Goal: Information Seeking & Learning: Learn about a topic

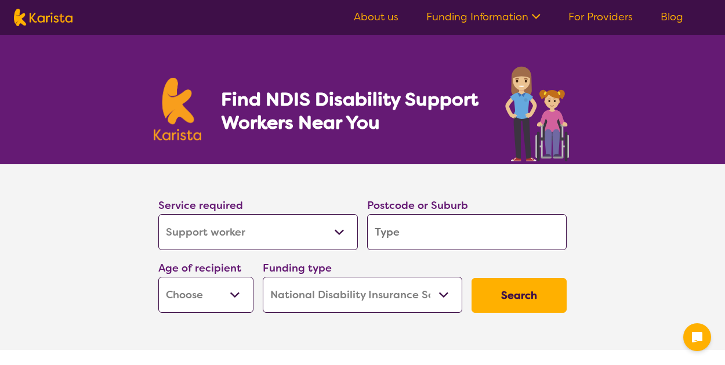
select select "Support worker"
select select "NDIS"
select select "Support worker"
select select "NDIS"
click at [325, 225] on select "Allied Health Assistant Assessment (ADHD or Autism) Behaviour support Counselli…" at bounding box center [257, 232] width 199 height 36
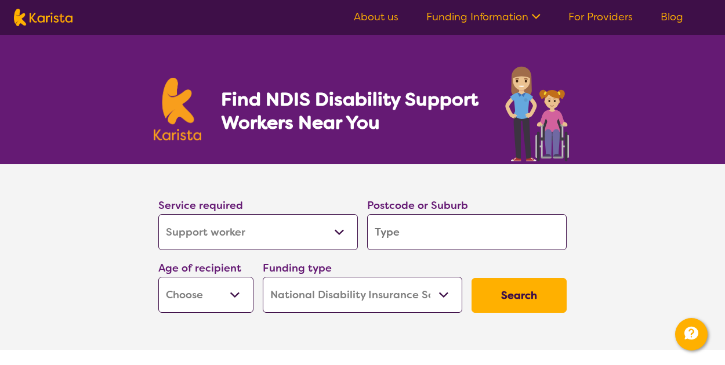
select select "Behaviour support"
click at [158, 214] on select "Allied Health Assistant Assessment (ADHD or Autism) Behaviour support Counselli…" at bounding box center [257, 232] width 199 height 36
select select "Behaviour support"
click at [536, 228] on input "search" at bounding box center [466, 232] width 199 height 36
type input "3064"
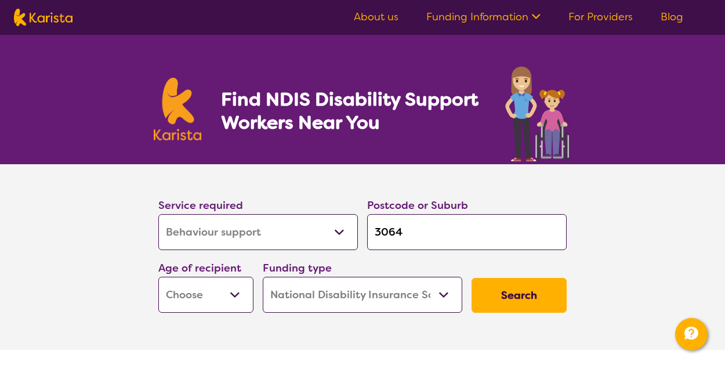
type input "3064"
click at [216, 304] on select "Early Childhood - 0 to 9 Child - 10 to 11 Adolescent - 12 to 17 Adult - 18 to 6…" at bounding box center [205, 295] width 95 height 36
select select "EC"
click at [158, 277] on select "Early Childhood - 0 to 9 Child - 10 to 11 Adolescent - 12 to 17 Adult - 18 to 6…" at bounding box center [205, 295] width 95 height 36
select select "EC"
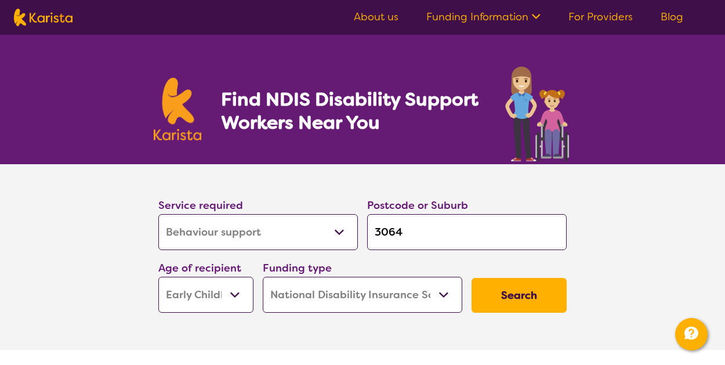
click at [514, 298] on button "Search" at bounding box center [518, 295] width 95 height 35
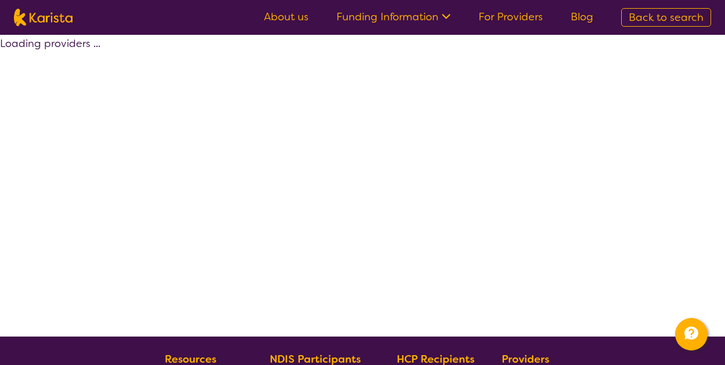
select select "by_score"
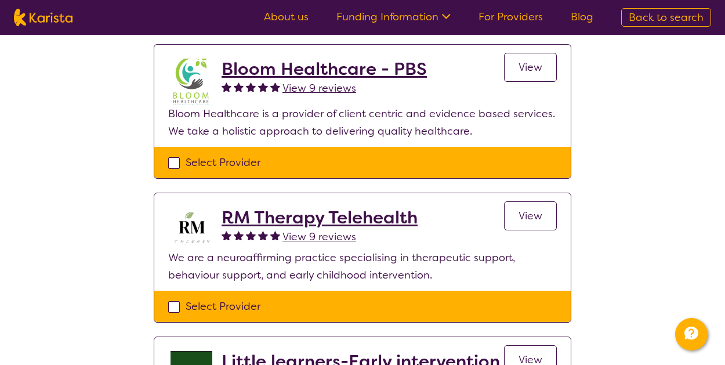
scroll to position [135, 0]
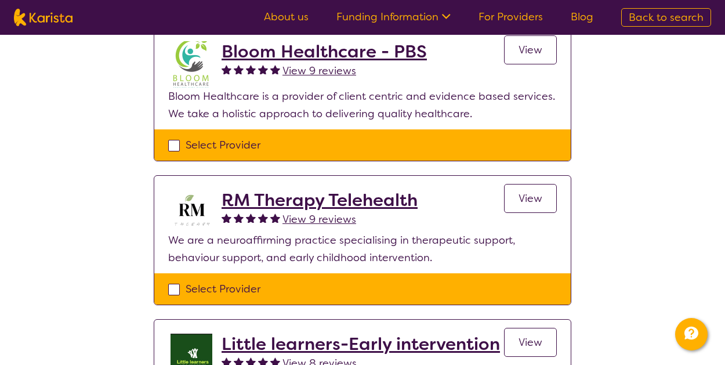
click at [533, 208] on link "View" at bounding box center [530, 198] width 53 height 29
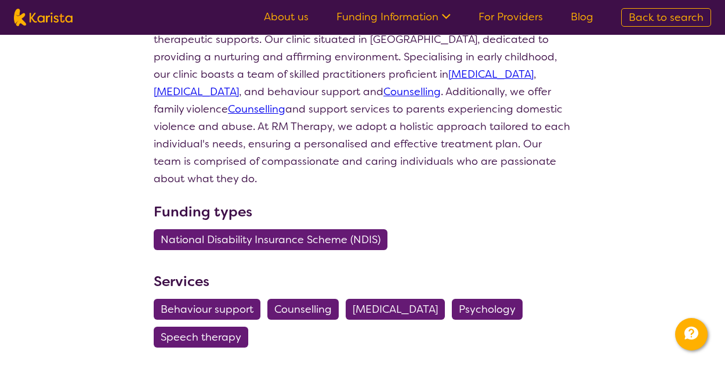
scroll to position [168, 0]
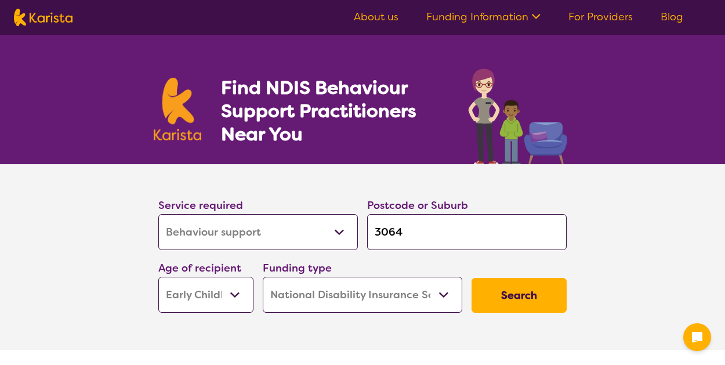
select select "Behaviour support"
select select "EC"
select select "NDIS"
select select "Behaviour support"
select select "EC"
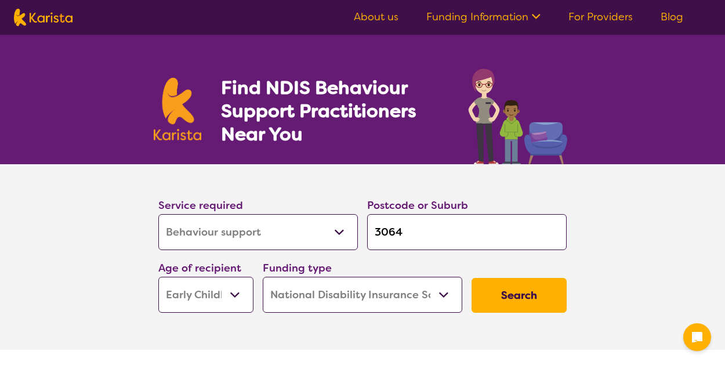
select select "NDIS"
click at [503, 299] on button "Search" at bounding box center [518, 295] width 95 height 35
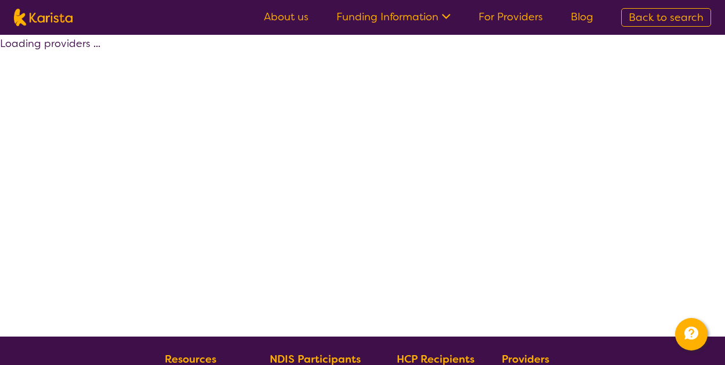
select select "by_score"
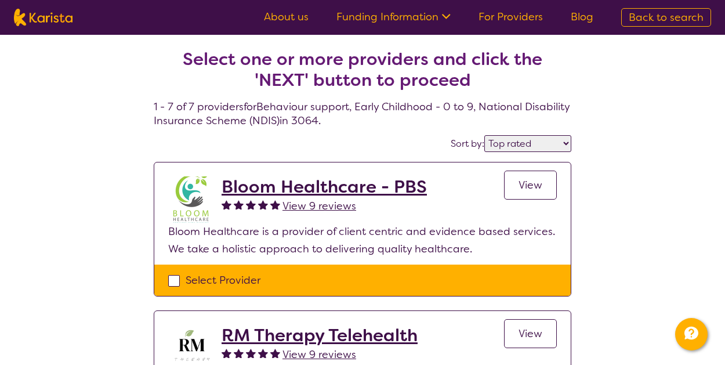
click at [528, 179] on span "View" at bounding box center [530, 185] width 24 height 14
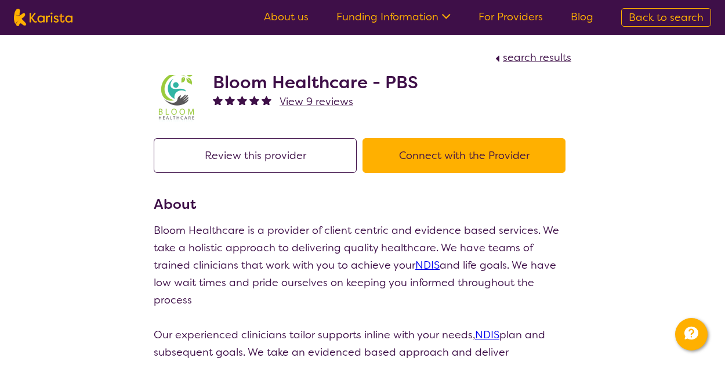
select select "by_score"
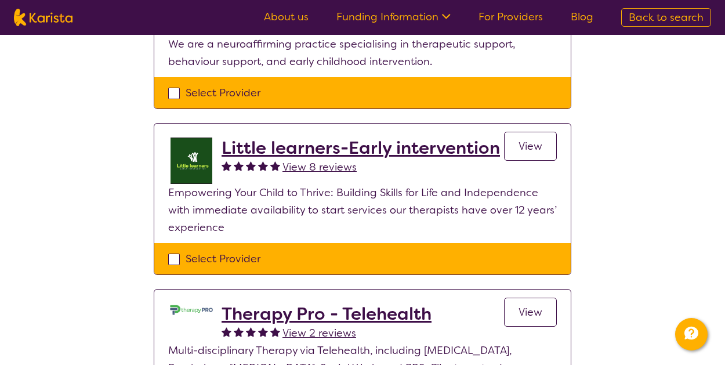
scroll to position [332, 0]
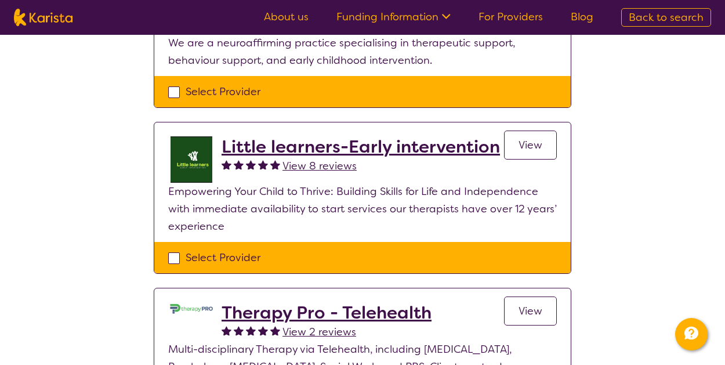
click at [534, 146] on span "View" at bounding box center [530, 145] width 24 height 14
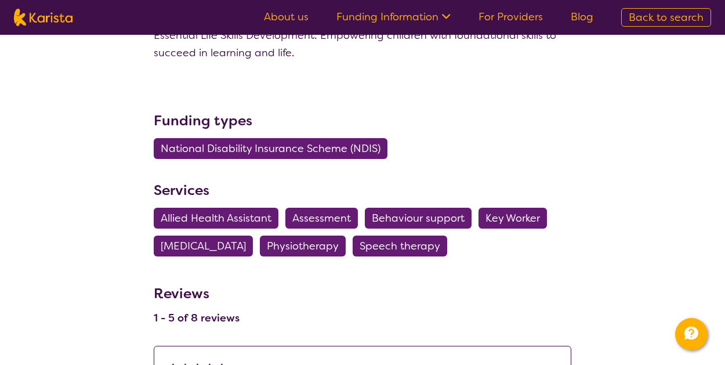
scroll to position [1110, 0]
